Goal: Task Accomplishment & Management: Manage account settings

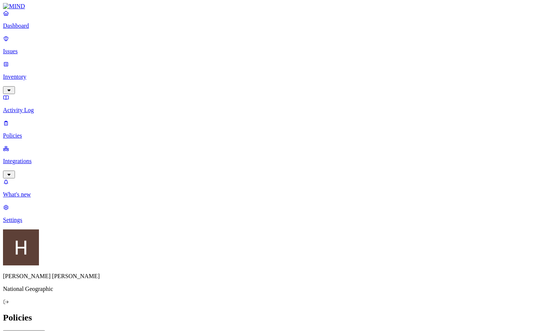
click at [23, 29] on p "Dashboard" at bounding box center [275, 25] width 544 height 7
click at [30, 48] on p "Issues" at bounding box center [275, 51] width 544 height 7
click at [25, 132] on p "Policies" at bounding box center [275, 135] width 544 height 7
click at [167, 42] on button "button" at bounding box center [170, 43] width 6 height 2
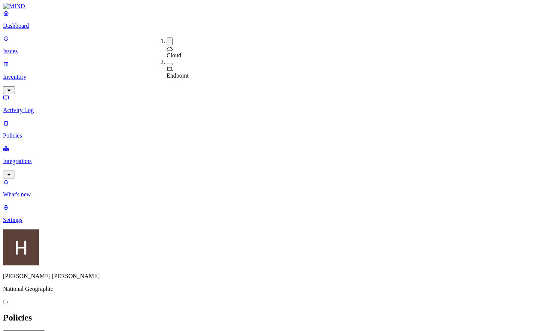
click at [30, 29] on p "Dashboard" at bounding box center [275, 25] width 544 height 7
